Goal: Navigation & Orientation: Understand site structure

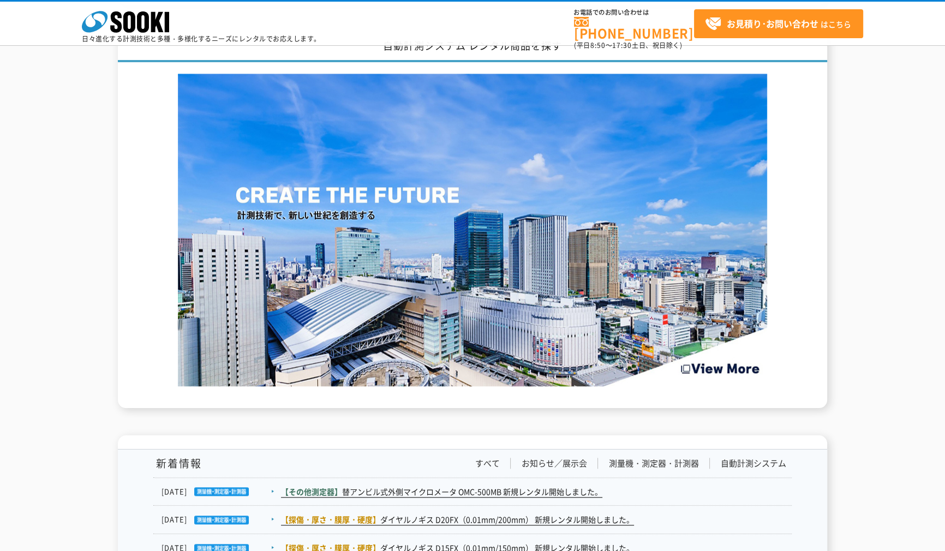
scroll to position [1734, 0]
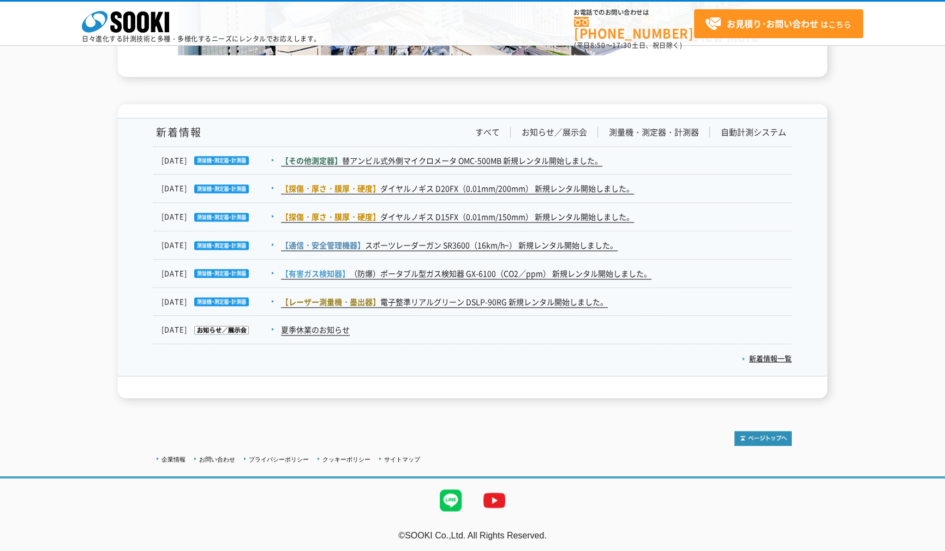
drag, startPoint x: 883, startPoint y: 129, endPoint x: 895, endPoint y: 382, distance: 253.3
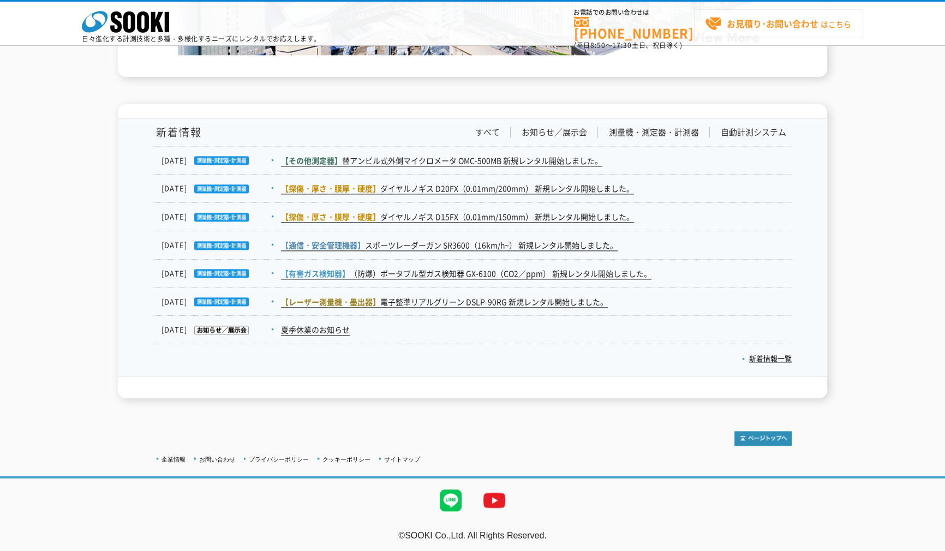
scroll to position [0, 0]
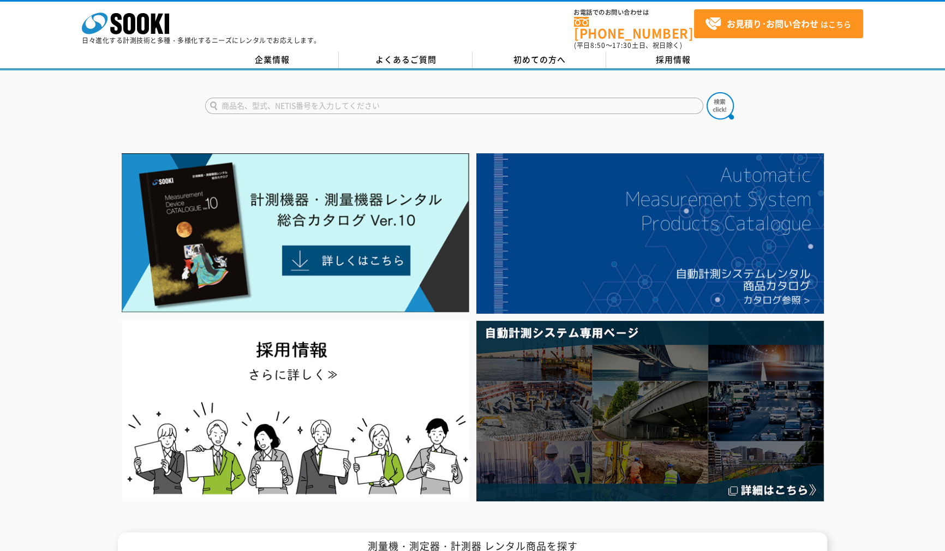
drag, startPoint x: 871, startPoint y: 458, endPoint x: 818, endPoint y: 51, distance: 409.7
click at [508, 52] on link "初めての方へ" at bounding box center [539, 60] width 134 height 16
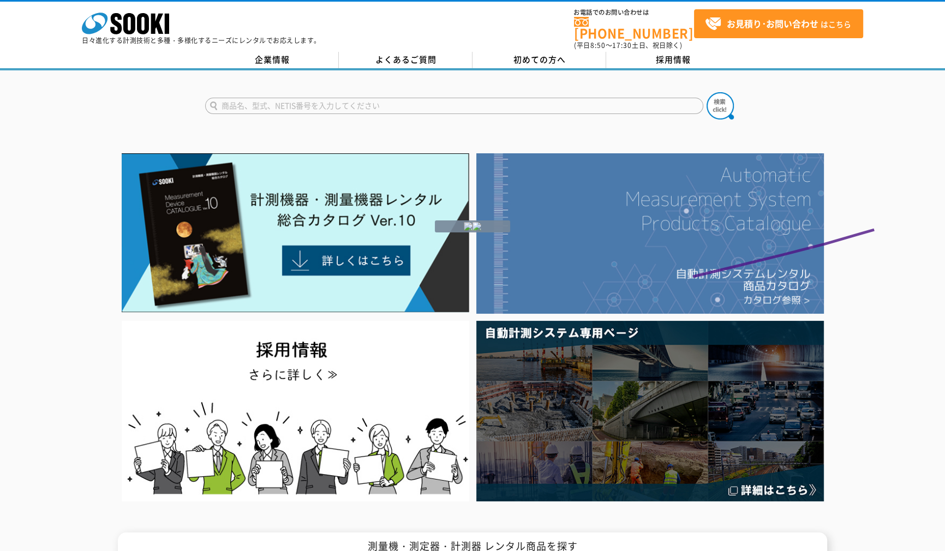
drag, startPoint x: 881, startPoint y: 229, endPoint x: 717, endPoint y: 288, distance: 174.8
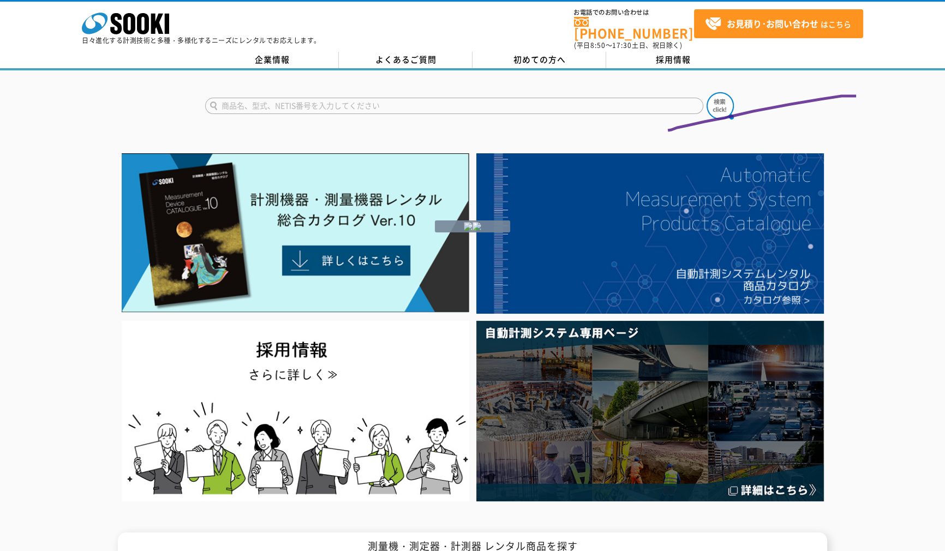
drag, startPoint x: 859, startPoint y: 96, endPoint x: 703, endPoint y: 135, distance: 160.3
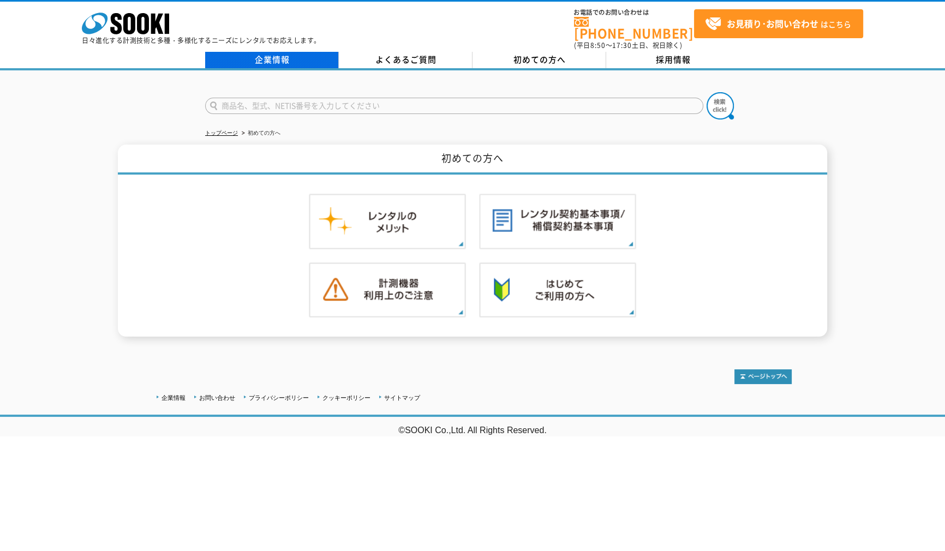
click at [256, 54] on link "企業情報" at bounding box center [272, 60] width 134 height 16
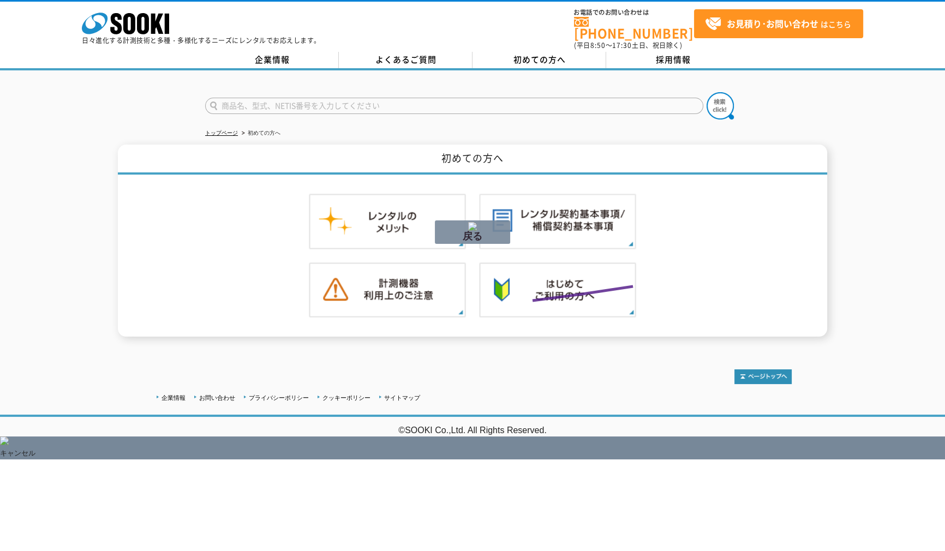
drag, startPoint x: 647, startPoint y: 281, endPoint x: 380, endPoint y: 324, distance: 270.6
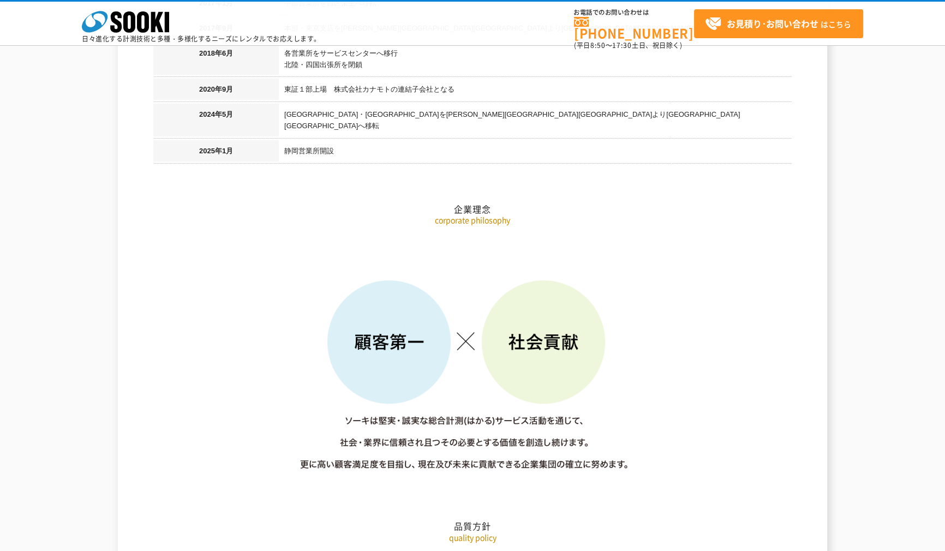
scroll to position [1685, 0]
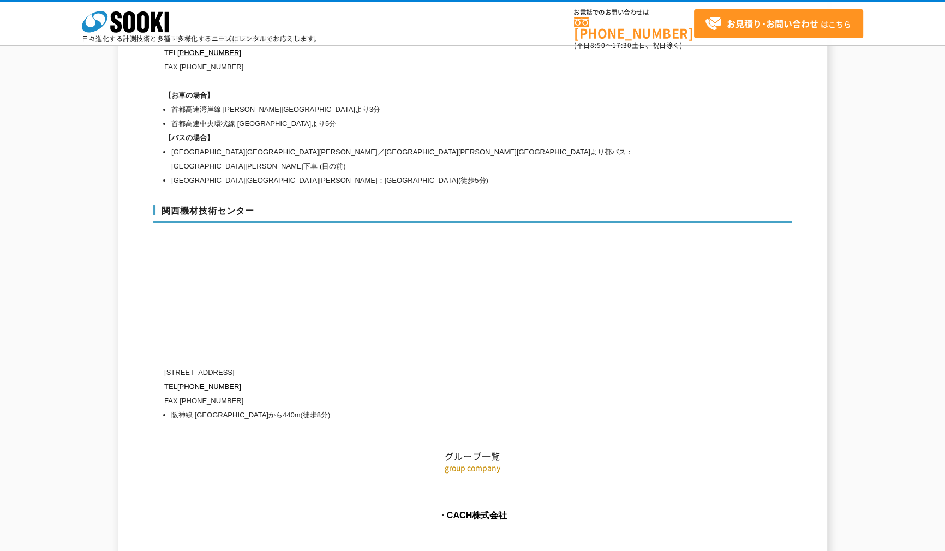
drag, startPoint x: 855, startPoint y: 150, endPoint x: 868, endPoint y: 358, distance: 208.2
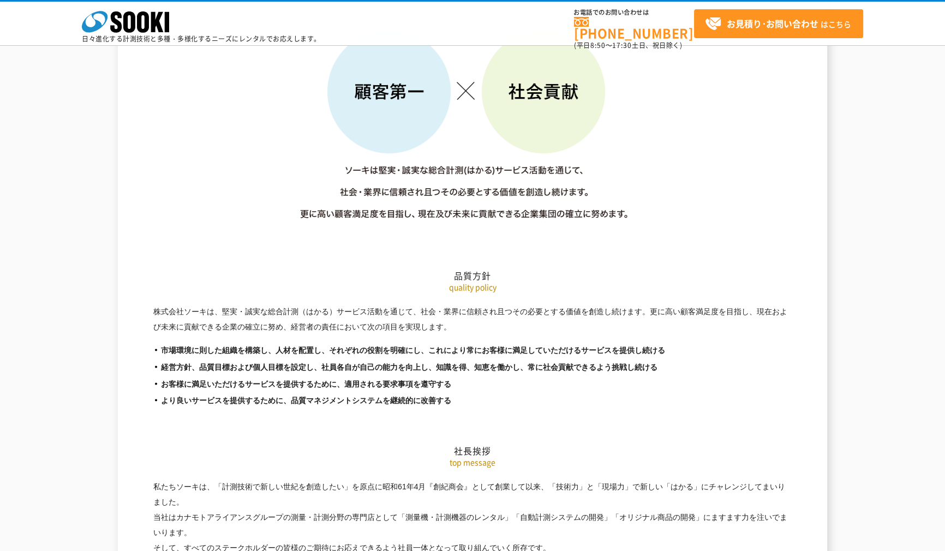
scroll to position [0, 0]
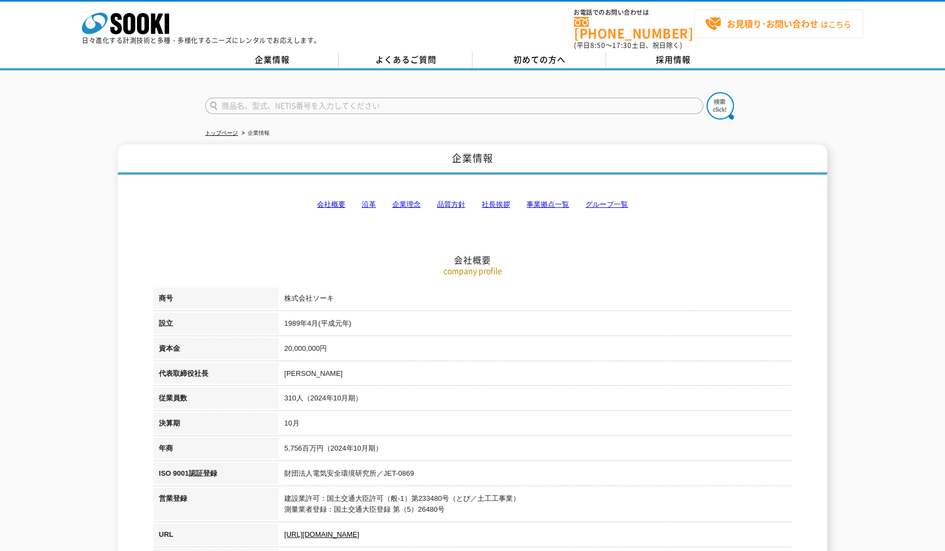
drag, startPoint x: 862, startPoint y: 400, endPoint x: 734, endPoint y: 17, distance: 403.5
